Goal: Feedback & Contribution: Contribute content

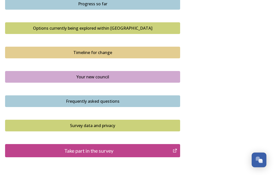
scroll to position [330, 0]
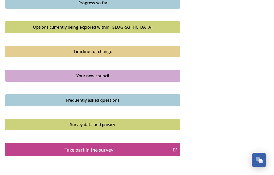
click at [106, 153] on div "Take part in the survey" at bounding box center [89, 150] width 162 height 8
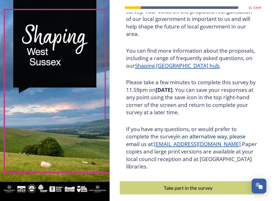
scroll to position [50, 0]
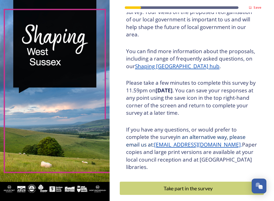
click at [197, 184] on div "Take part in the survey" at bounding box center [188, 188] width 131 height 8
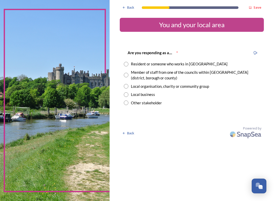
click at [128, 74] on input "radio" at bounding box center [126, 75] width 5 height 5
radio input "true"
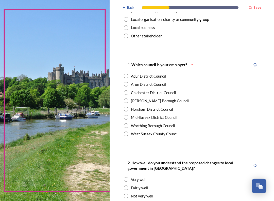
scroll to position [68, 0]
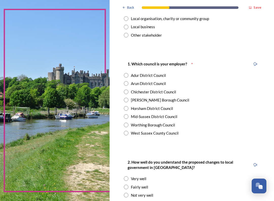
click at [128, 132] on input "radio" at bounding box center [126, 133] width 5 height 5
radio input "true"
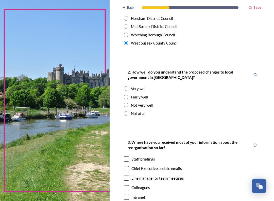
scroll to position [158, 0]
click at [128, 86] on input "radio" at bounding box center [126, 88] width 5 height 5
radio input "true"
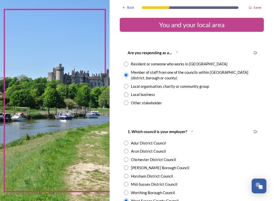
scroll to position [0, 0]
click at [133, 7] on span "Back" at bounding box center [130, 7] width 7 height 5
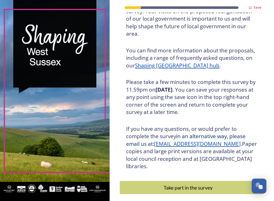
scroll to position [50, 0]
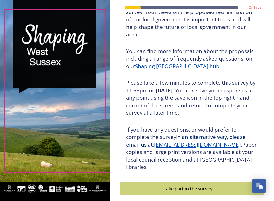
click at [188, 181] on button "Take part in the survey" at bounding box center [192, 187] width 144 height 13
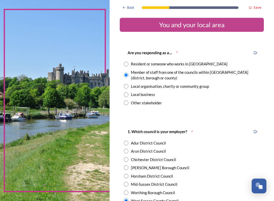
click at [128, 101] on input "radio" at bounding box center [126, 102] width 5 height 5
radio input "true"
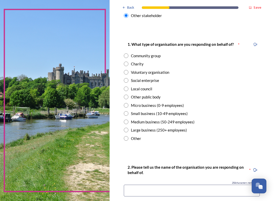
scroll to position [87, 0]
click at [127, 86] on div "Local council" at bounding box center [192, 89] width 136 height 6
radio input "true"
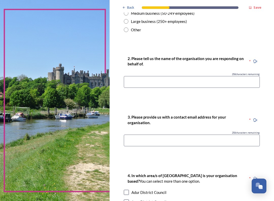
scroll to position [196, 0]
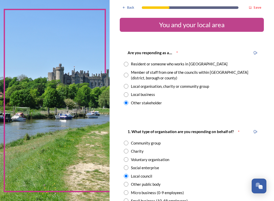
click at [142, 9] on div "Back Save" at bounding box center [192, 6] width 144 height 12
click at [132, 5] on span "Back" at bounding box center [130, 7] width 7 height 5
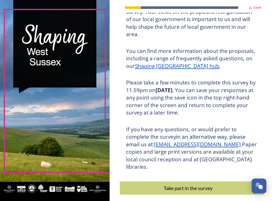
scroll to position [50, 0]
click at [188, 184] on div "Take part in the survey" at bounding box center [188, 188] width 131 height 8
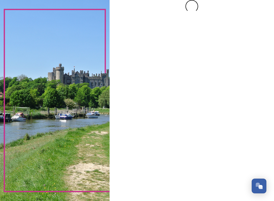
scroll to position [0, 0]
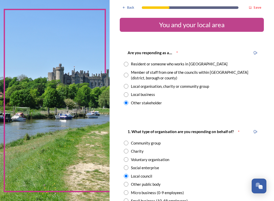
click at [128, 65] on input "radio" at bounding box center [126, 64] width 5 height 5
radio input "true"
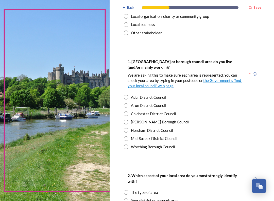
scroll to position [70, 0]
click at [128, 112] on input "radio" at bounding box center [126, 113] width 5 height 5
radio input "true"
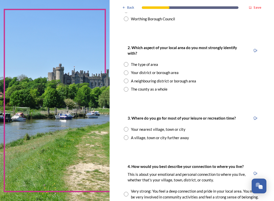
scroll to position [198, 0]
click at [230, 135] on div "A village, town or city further away" at bounding box center [192, 138] width 136 height 6
radio input "true"
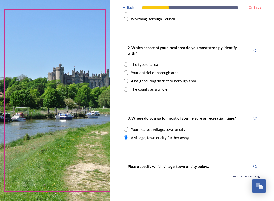
click at [128, 87] on input "radio" at bounding box center [126, 89] width 5 height 5
radio input "true"
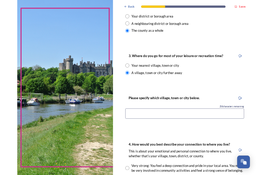
scroll to position [252, 0]
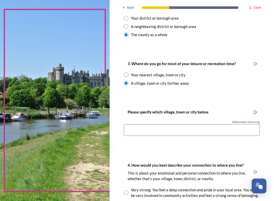
click at [234, 124] on input at bounding box center [192, 130] width 136 height 12
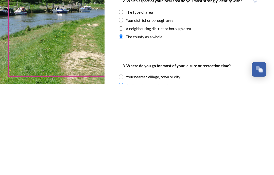
scroll to position [154, 0]
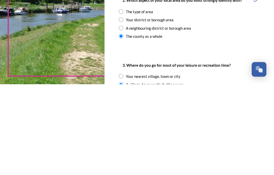
click at [192, 150] on div "3. Where do you go for most of your leisure or recreation time?" at bounding box center [177, 155] width 116 height 11
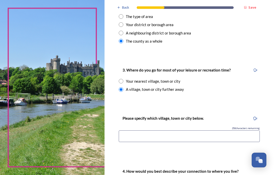
scroll to position [245, 0]
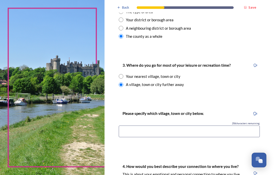
click at [142, 126] on input at bounding box center [189, 132] width 141 height 12
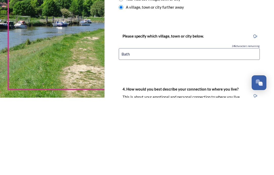
type input "Bath"
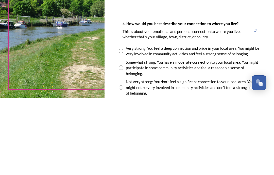
scroll to position [310, 0]
click at [123, 126] on input "radio" at bounding box center [121, 128] width 5 height 5
radio input "true"
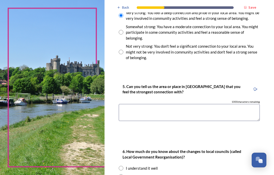
scroll to position [424, 0]
click at [142, 104] on textarea at bounding box center [189, 112] width 141 height 17
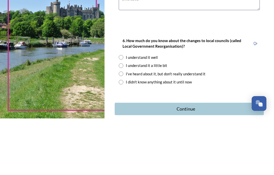
scroll to position [478, 0]
type textarea "Chichester"
click at [123, 112] on input "radio" at bounding box center [121, 114] width 5 height 5
radio input "true"
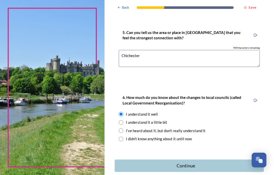
click at [192, 163] on div "Continue" at bounding box center [186, 166] width 137 height 7
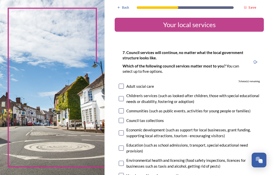
scroll to position [0, 0]
click at [129, 8] on span "Back" at bounding box center [125, 7] width 7 height 5
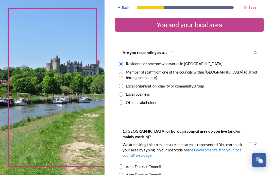
click at [129, 8] on span "Back" at bounding box center [125, 7] width 7 height 5
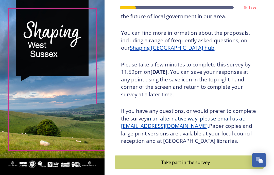
scroll to position [60, 0]
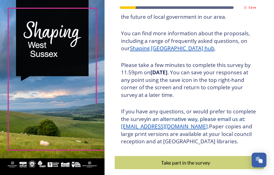
click at [195, 159] on div "Take part in the survey" at bounding box center [186, 163] width 136 height 8
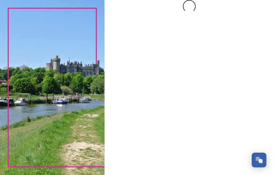
scroll to position [0, 0]
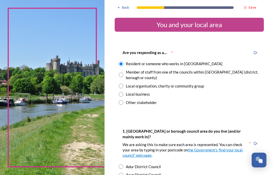
click at [131, 69] on div "Member of staff from one of the councils within [GEOGRAPHIC_DATA] (district, bo…" at bounding box center [189, 74] width 141 height 11
radio input "false"
radio input "true"
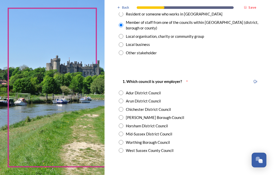
scroll to position [50, 0]
click at [123, 148] on input "radio" at bounding box center [121, 150] width 5 height 5
radio input "true"
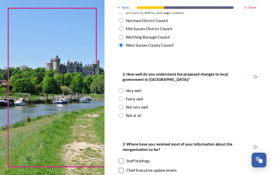
scroll to position [155, 0]
click at [123, 88] on input "radio" at bounding box center [121, 90] width 5 height 5
radio input "true"
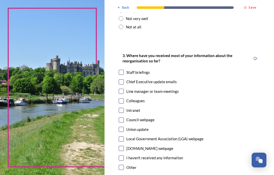
scroll to position [243, 0]
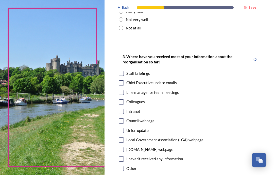
click at [124, 81] on input "checkbox" at bounding box center [121, 83] width 5 height 5
checkbox input "true"
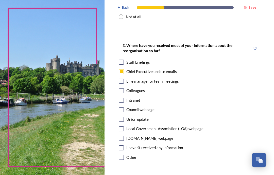
scroll to position [255, 0]
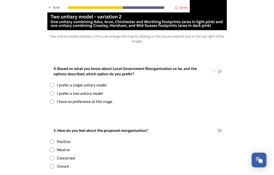
scroll to position [645, 0]
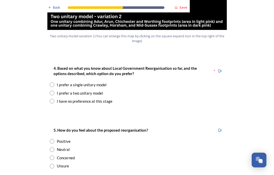
click at [54, 83] on input "radio" at bounding box center [52, 85] width 5 height 5
radio input "true"
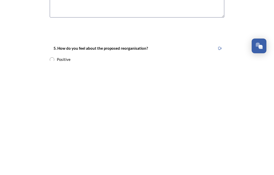
scroll to position [726, 0]
type textarea "Makes sense as the CC currently provides around 90% of the services to resident…"
click at [57, 171] on div "Positive" at bounding box center [64, 174] width 14 height 6
radio input "true"
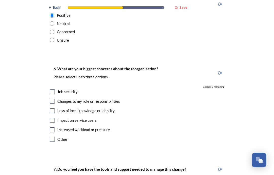
scroll to position [885, 0]
click at [53, 127] on input "checkbox" at bounding box center [52, 129] width 5 height 5
checkbox input "true"
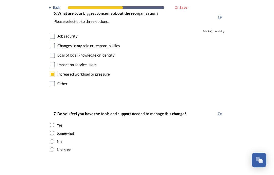
scroll to position [940, 0]
click at [54, 123] on input "radio" at bounding box center [52, 125] width 5 height 5
radio input "true"
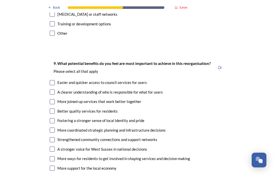
scroll to position [1162, 0]
click at [57, 80] on div "Easier and quicker access to council services for users" at bounding box center [137, 83] width 175 height 6
checkbox input "true"
click at [54, 90] on input "checkbox" at bounding box center [52, 92] width 5 height 5
checkbox input "true"
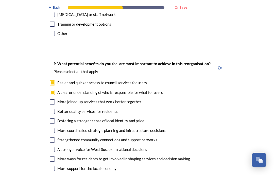
click at [58, 99] on div "More joined-up services that work better together" at bounding box center [99, 102] width 84 height 6
checkbox input "true"
click at [54, 109] on input "checkbox" at bounding box center [52, 111] width 5 height 5
checkbox input "true"
click at [55, 128] on input "checkbox" at bounding box center [52, 130] width 5 height 5
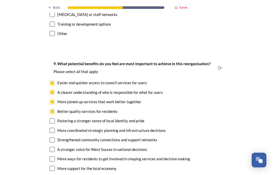
checkbox input "true"
click at [58, 137] on div "Strengthened community connections and support networks" at bounding box center [107, 140] width 100 height 6
checkbox input "true"
click at [54, 147] on input "checkbox" at bounding box center [52, 149] width 5 height 5
checkbox input "true"
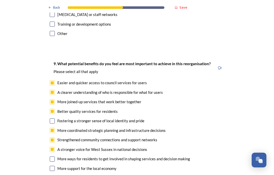
click at [55, 157] on input "checkbox" at bounding box center [52, 159] width 5 height 5
checkbox input "true"
click at [54, 166] on input "checkbox" at bounding box center [52, 168] width 5 height 5
checkbox input "true"
click at [56, 175] on div "Improved access to funding opportunities" at bounding box center [137, 178] width 175 height 6
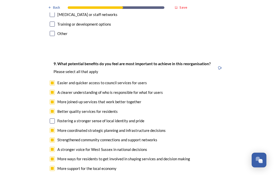
checkbox input "true"
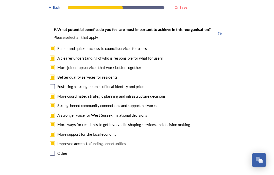
scroll to position [1199, 0]
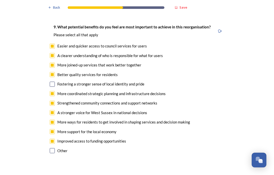
click at [54, 82] on input "checkbox" at bounding box center [52, 84] width 5 height 5
checkbox input "true"
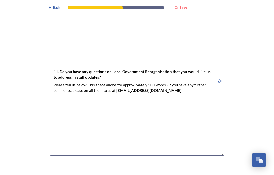
scroll to position [1432, 0]
